Goal: Feedback & Contribution: Submit feedback/report problem

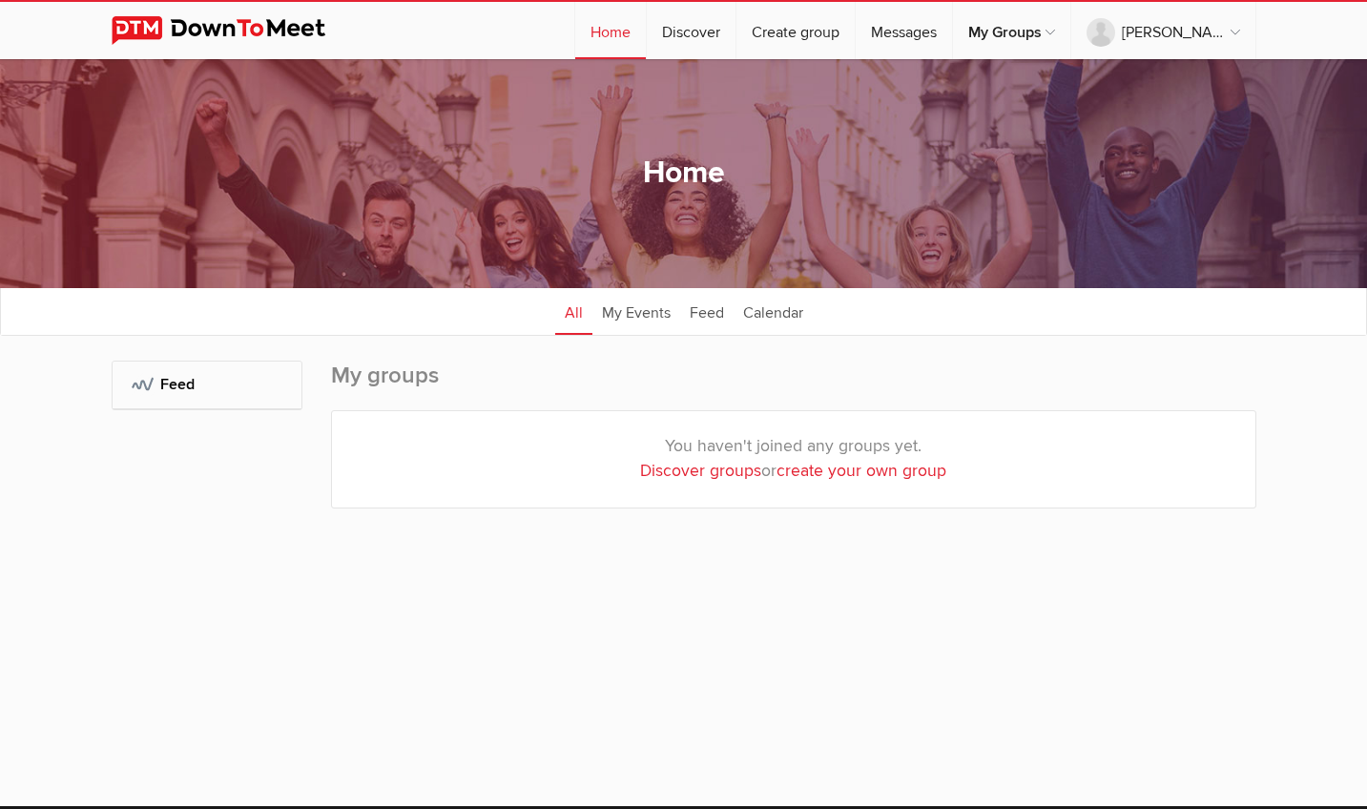
click at [336, 306] on ul "All My Events Feed Calendar" at bounding box center [683, 311] width 1365 height 48
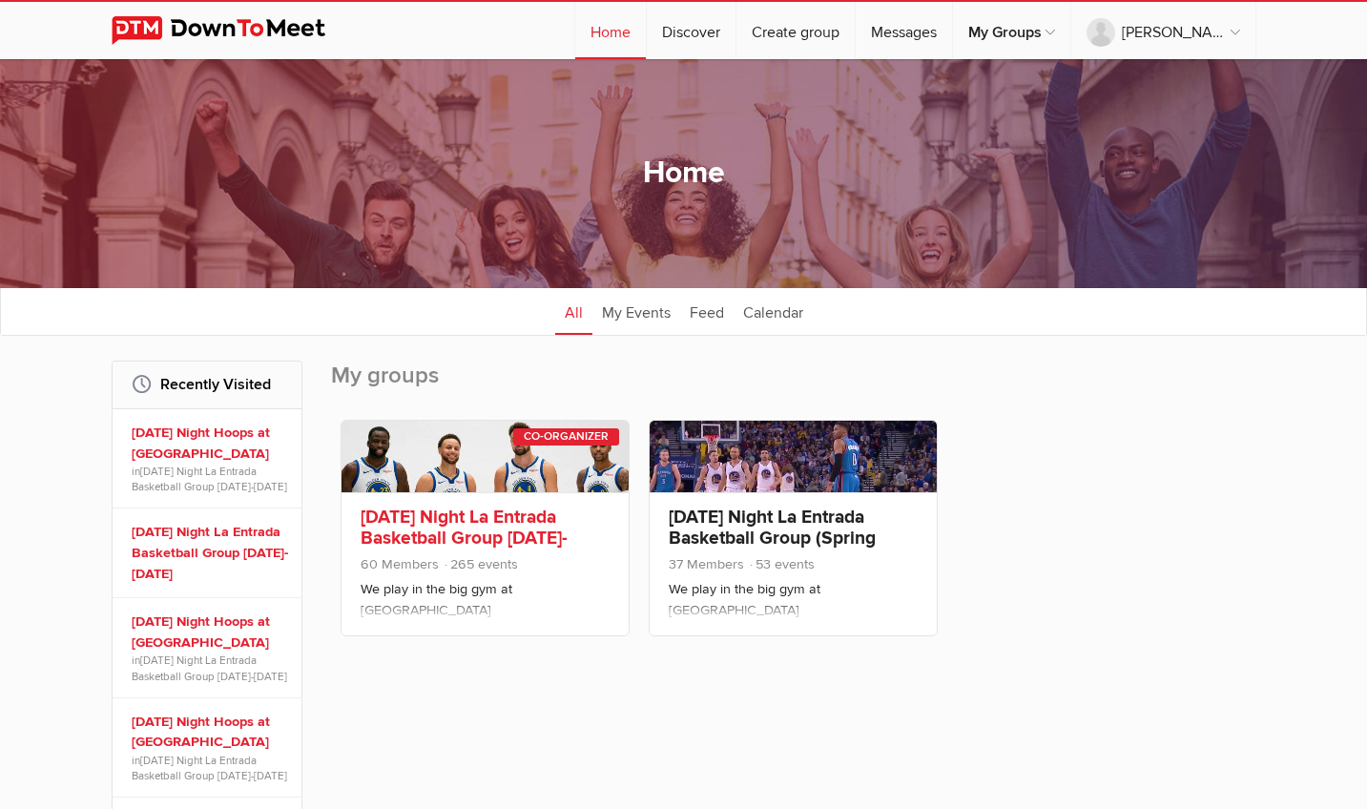
click at [458, 535] on link "[DATE] Night La Entrada Basketball Group [DATE]-[DATE]" at bounding box center [464, 537] width 207 height 65
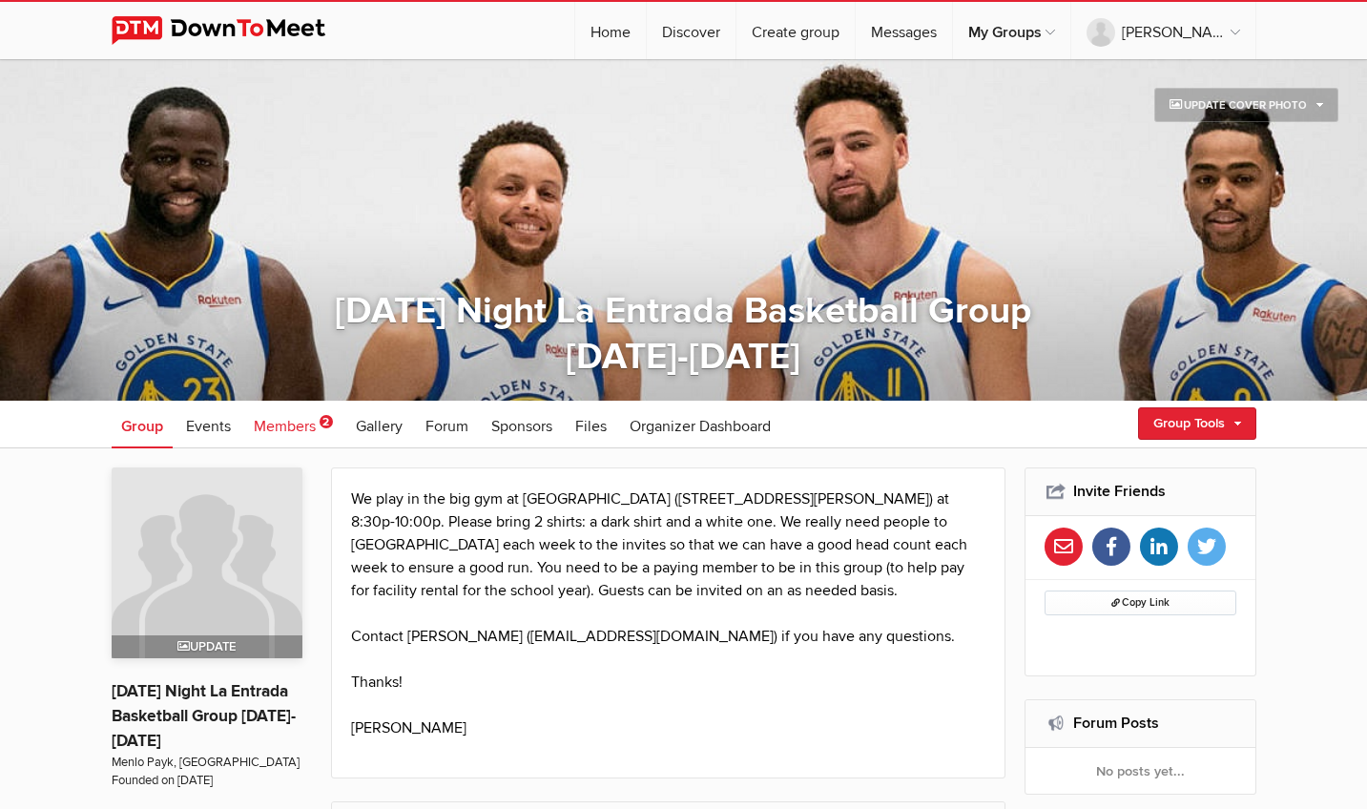
click at [282, 428] on span "Members" at bounding box center [285, 426] width 62 height 19
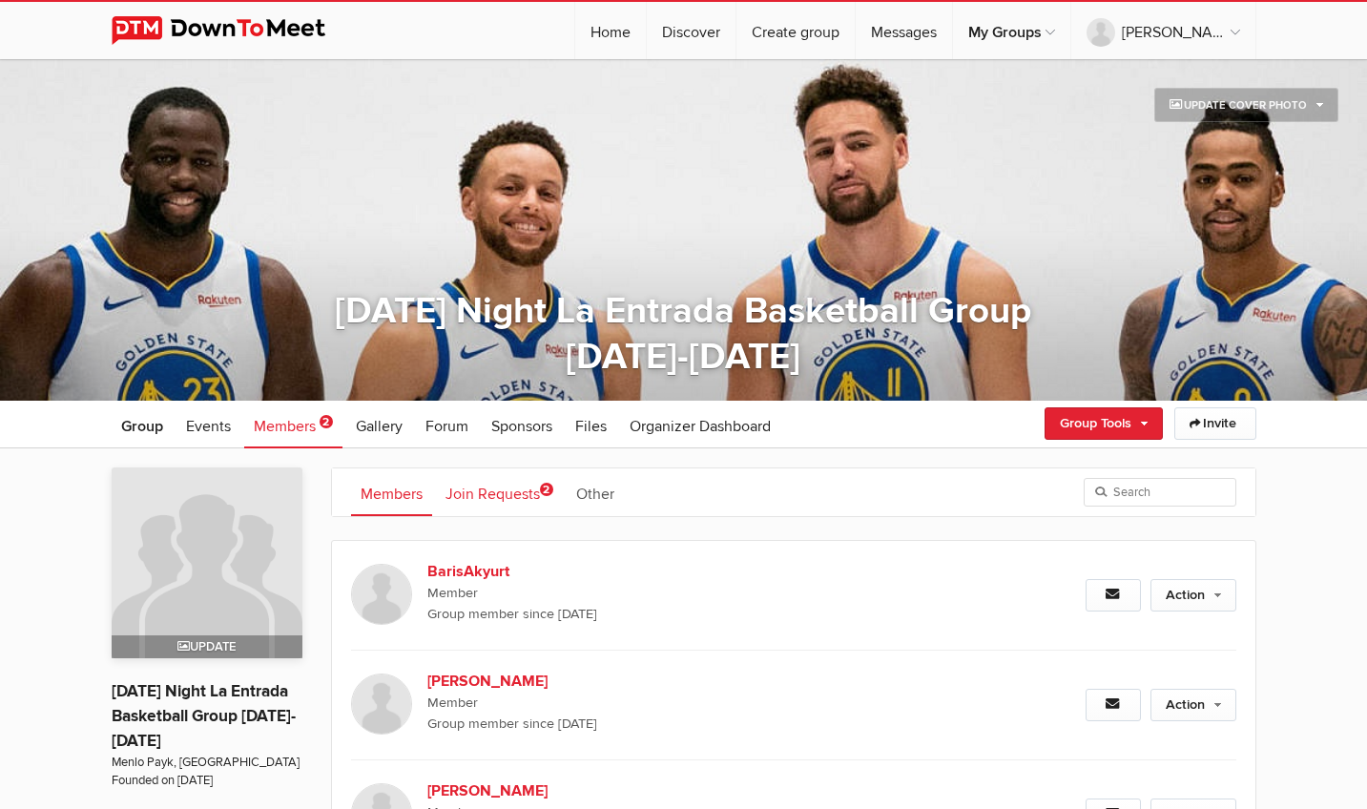
click at [485, 508] on link "Join Requests 2" at bounding box center [499, 492] width 127 height 48
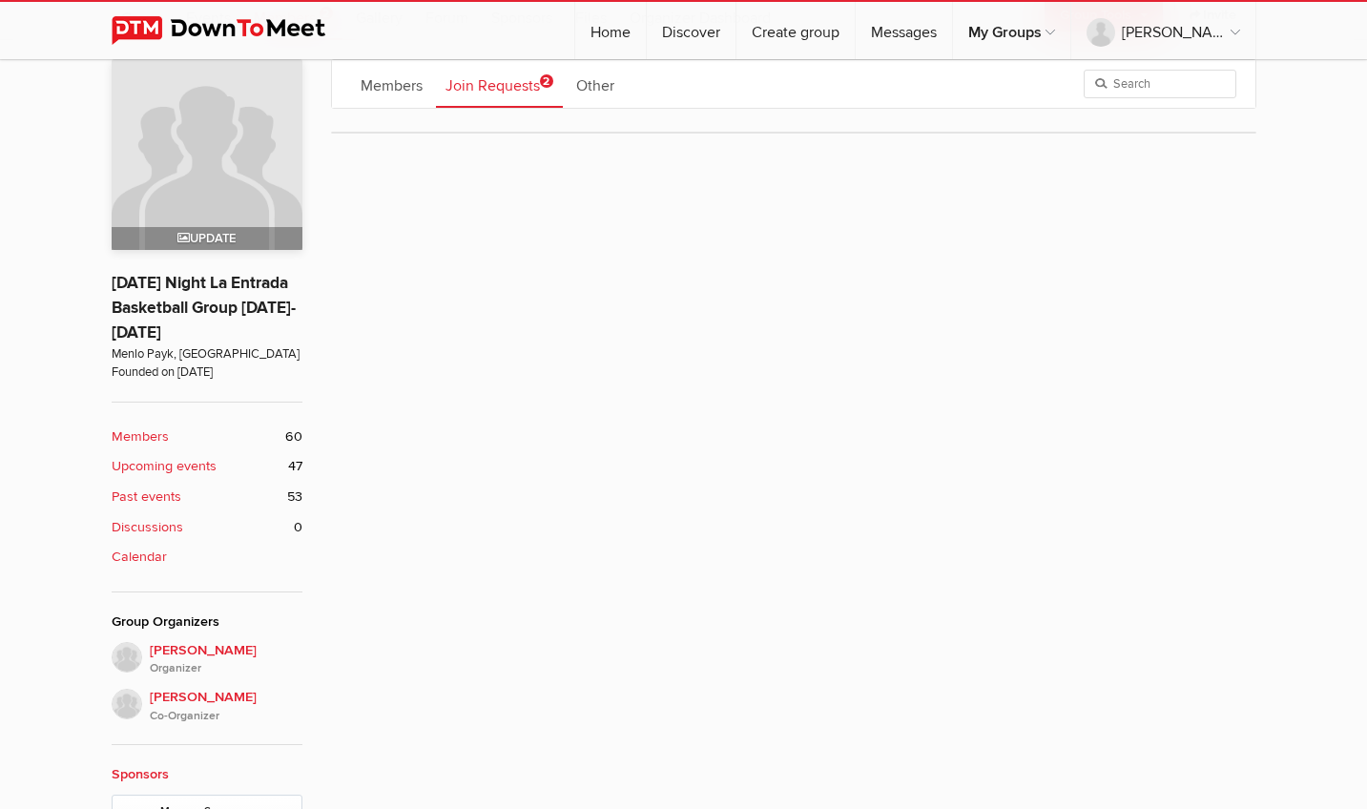
scroll to position [663, 0]
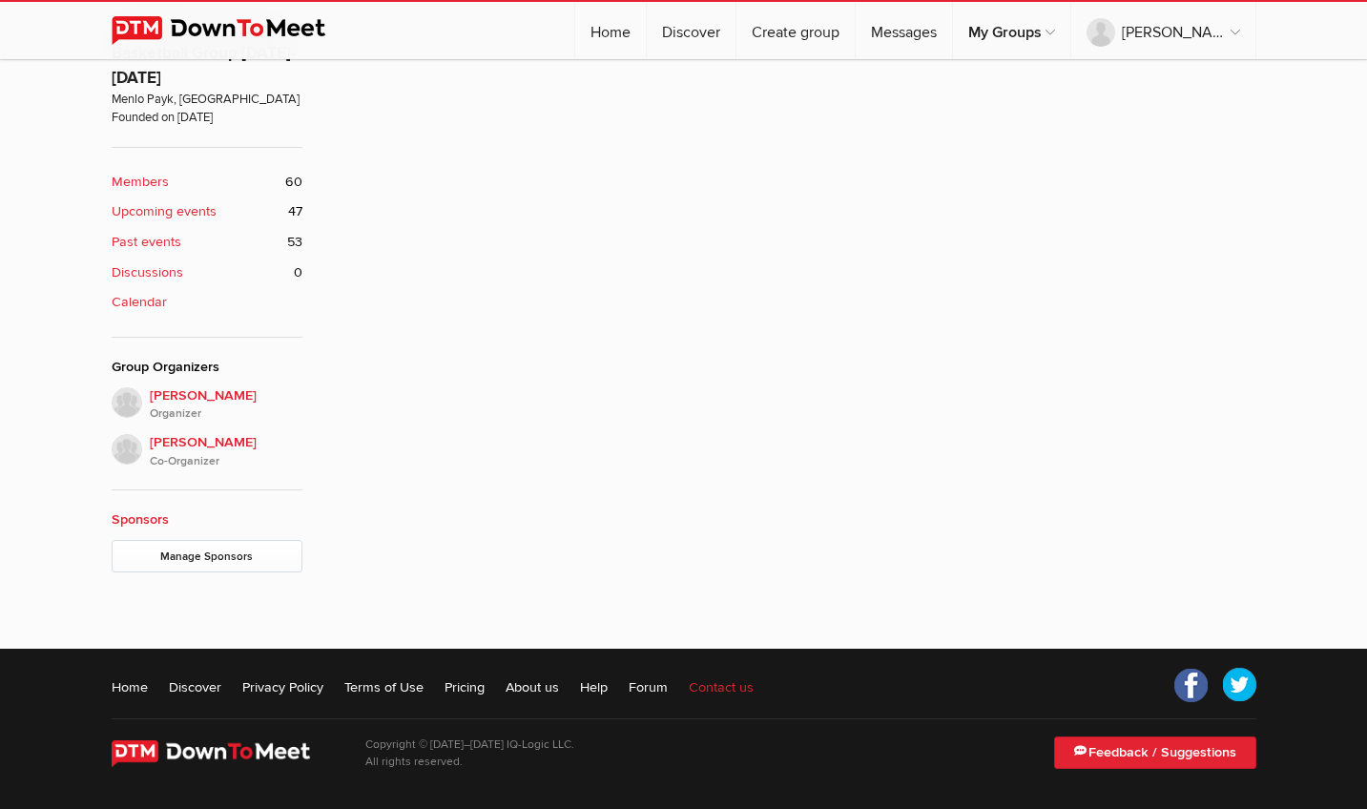
click at [715, 684] on link "Contact us" at bounding box center [721, 686] width 65 height 19
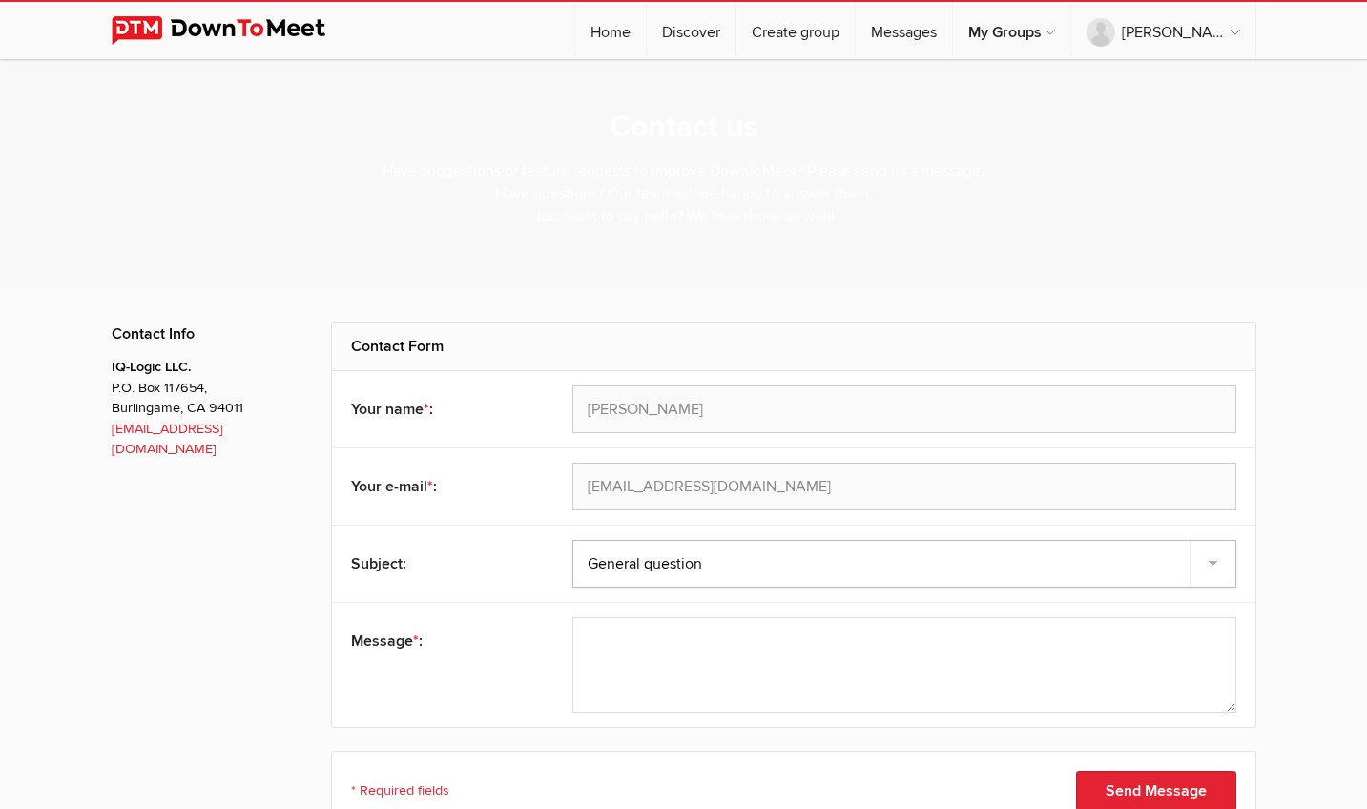
click at [683, 546] on select "Feedback Suggestion Report a problem General question" at bounding box center [904, 564] width 664 height 48
select select "problem"
click at [572, 540] on select "Feedback Suggestion Report a problem General question" at bounding box center [904, 564] width 664 height 48
click at [698, 414] on div "[PERSON_NAME]" at bounding box center [904, 409] width 664 height 48
click at [647, 644] on textarea at bounding box center [904, 664] width 664 height 95
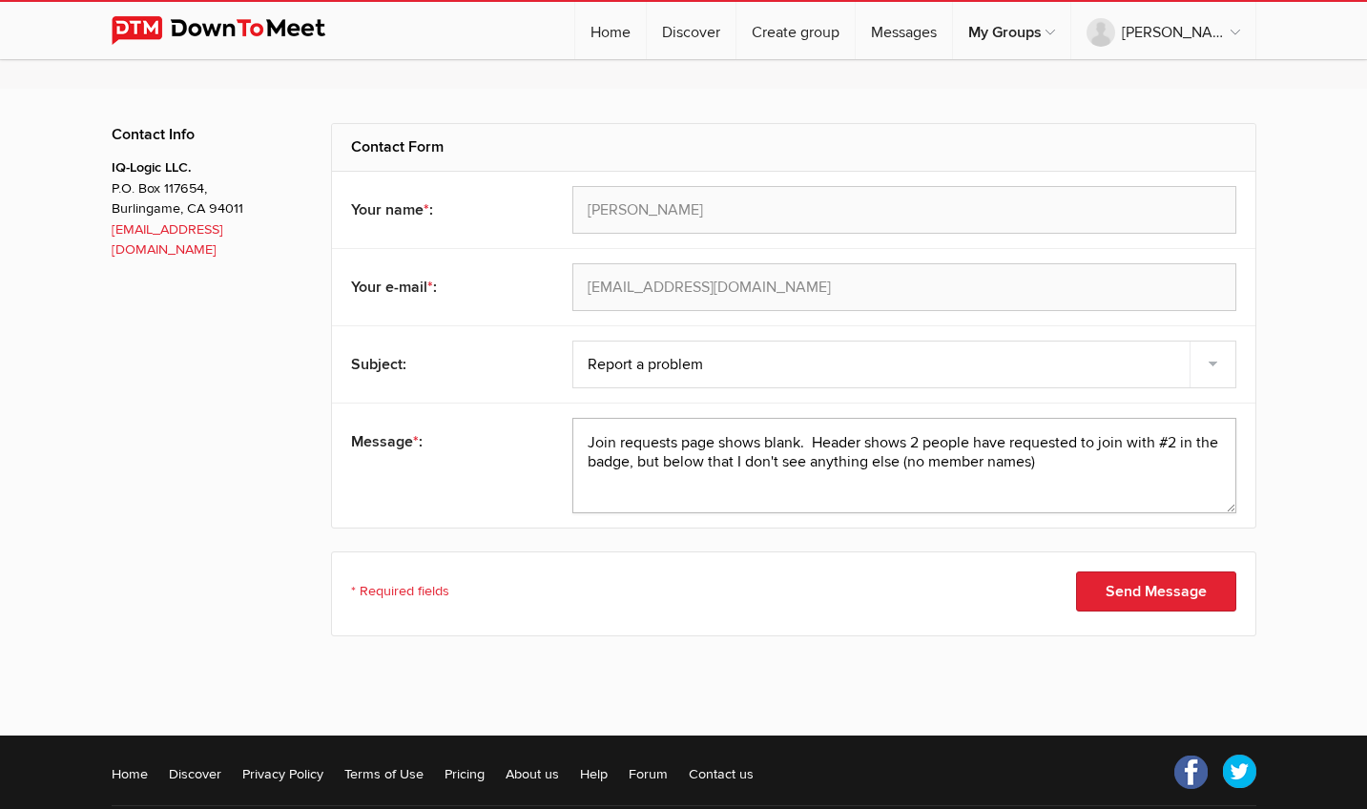
scroll to position [255, 0]
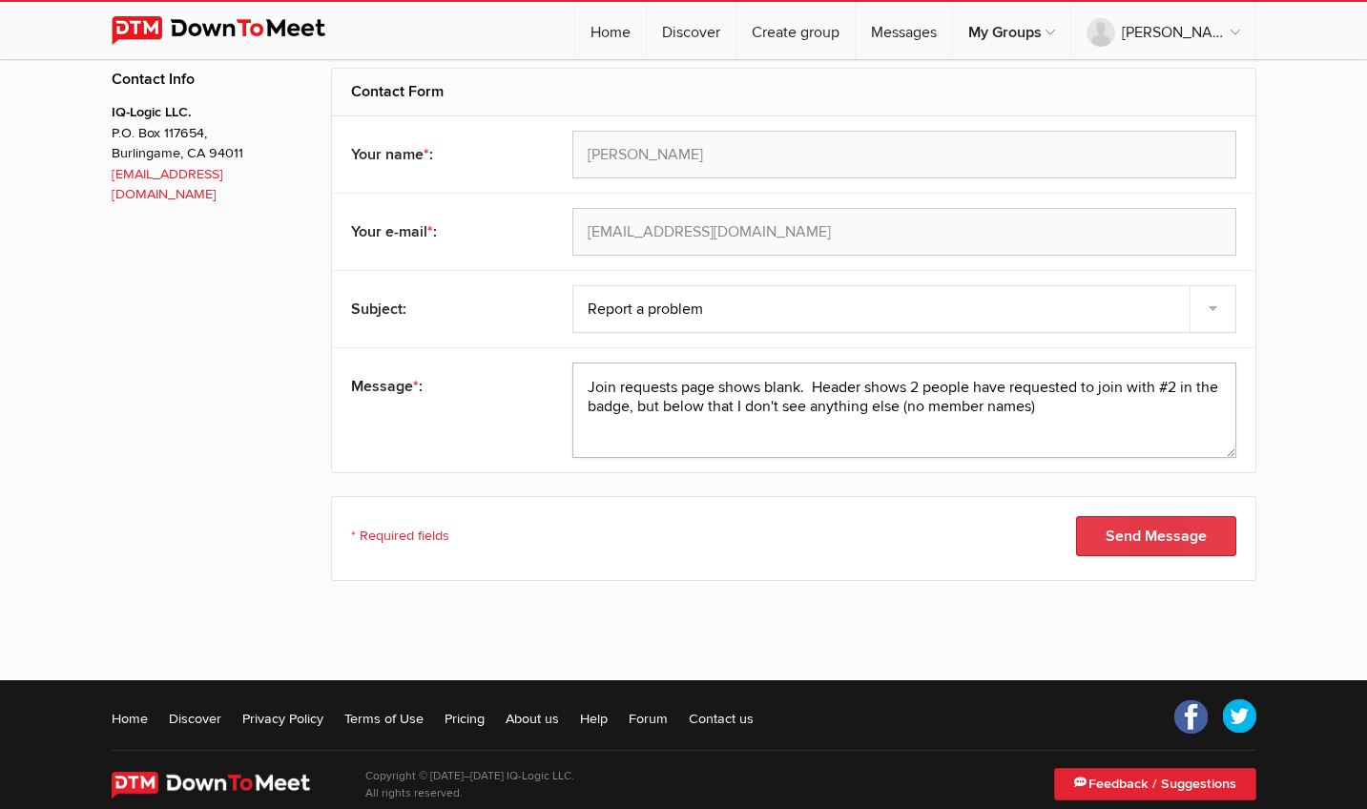
type textarea "Join requests page shows blank. Header shows 2 people have requested to join wi…"
click at [1155, 549] on button "Send Message" at bounding box center [1156, 536] width 160 height 40
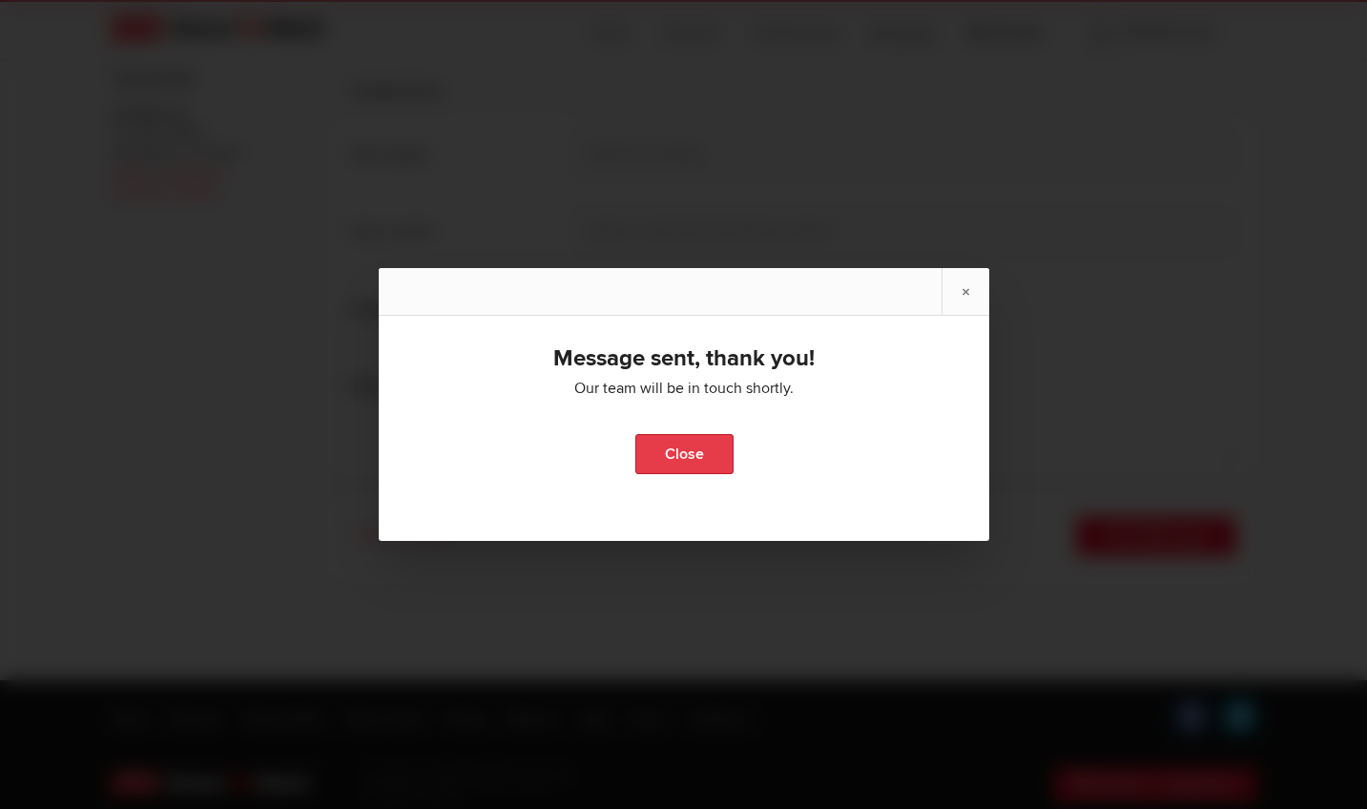
click at [674, 453] on link "Close" at bounding box center [683, 454] width 98 height 40
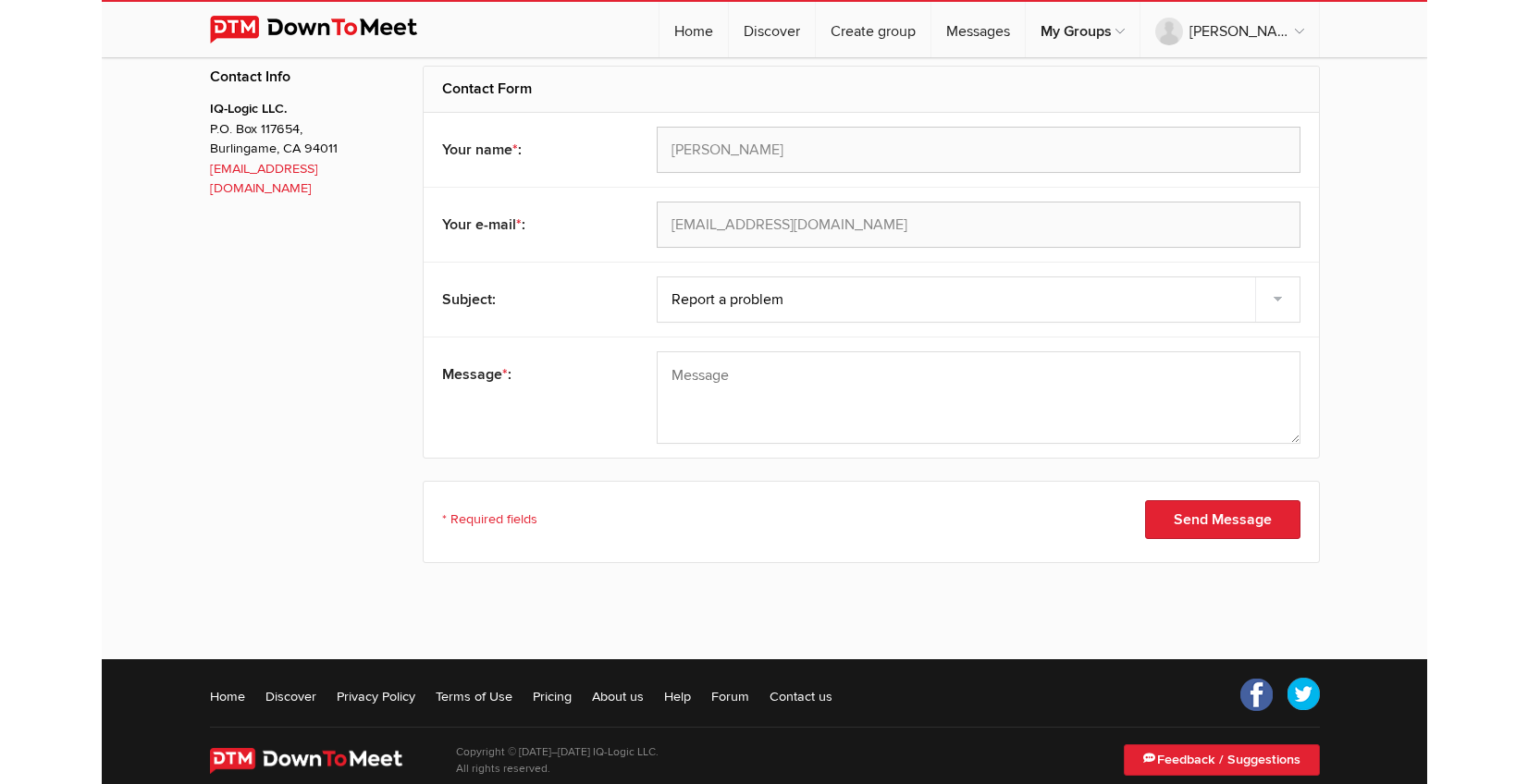
scroll to position [0, 0]
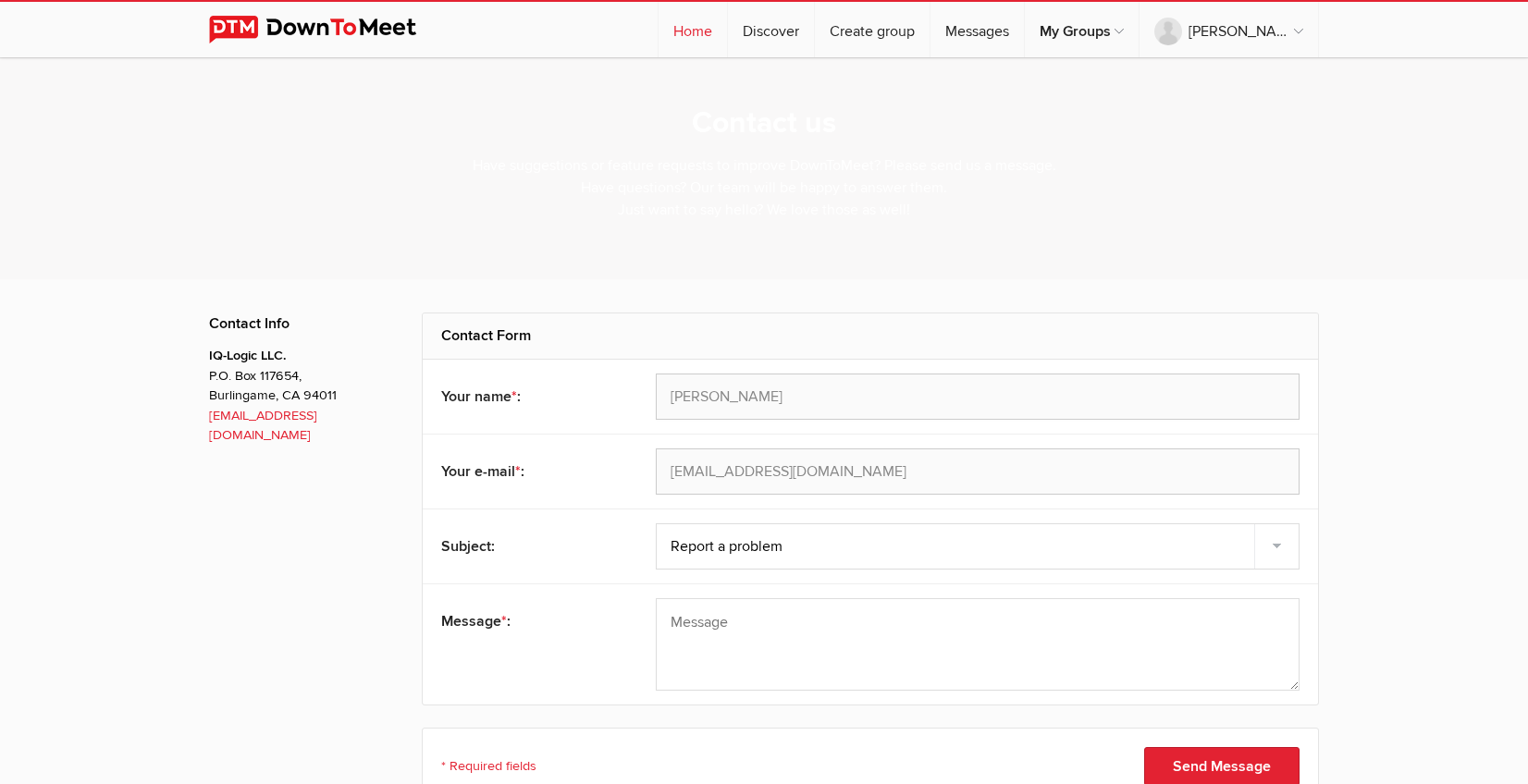
click at [727, 30] on link "Home" at bounding box center [692, 29] width 69 height 55
